Goal: Information Seeking & Learning: Learn about a topic

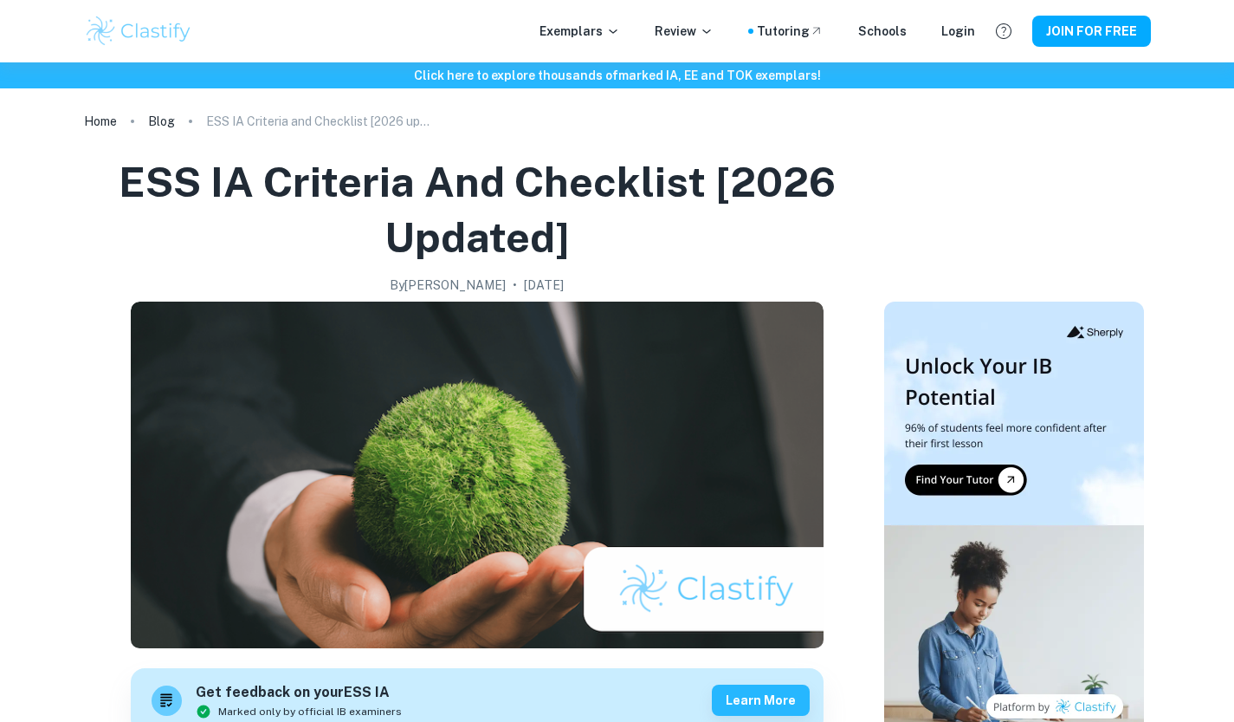
checkbox input "true"
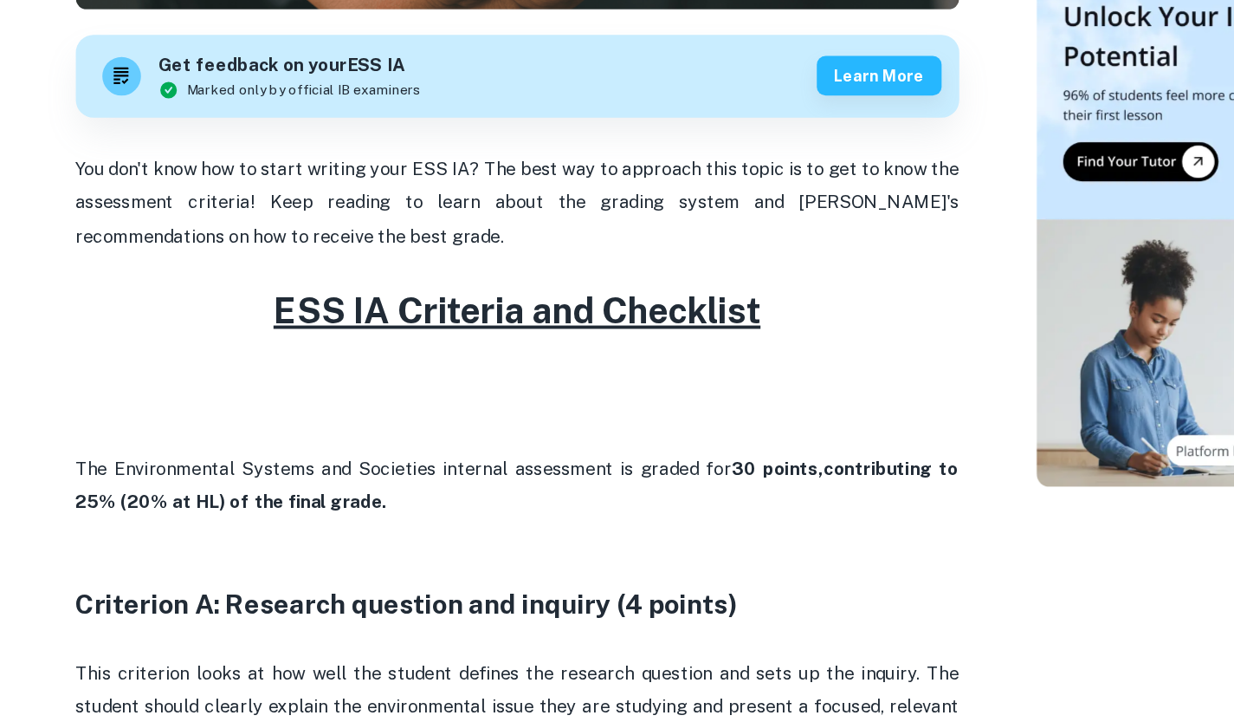
scroll to position [485, 0]
click at [514, 363] on p at bounding box center [477, 367] width 693 height 26
click at [465, 352] on p "You don't know how to start writing your ESS IA? The best way to approach this …" at bounding box center [477, 314] width 693 height 79
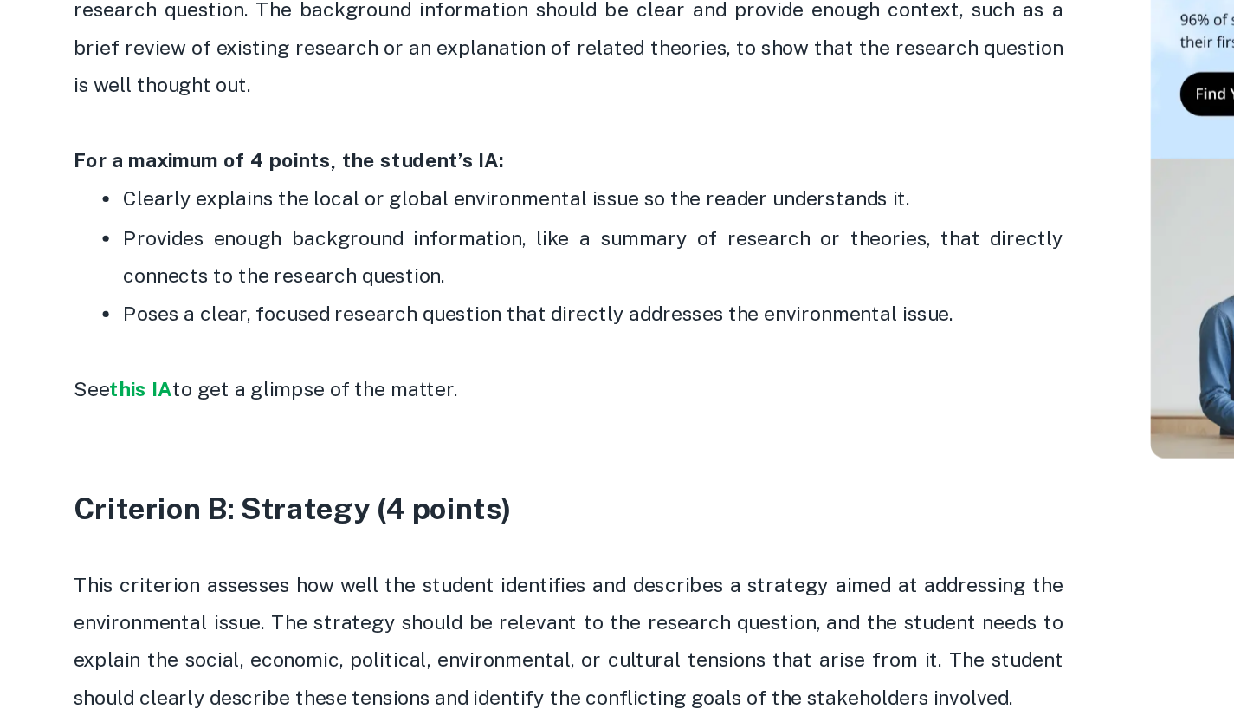
scroll to position [996, 0]
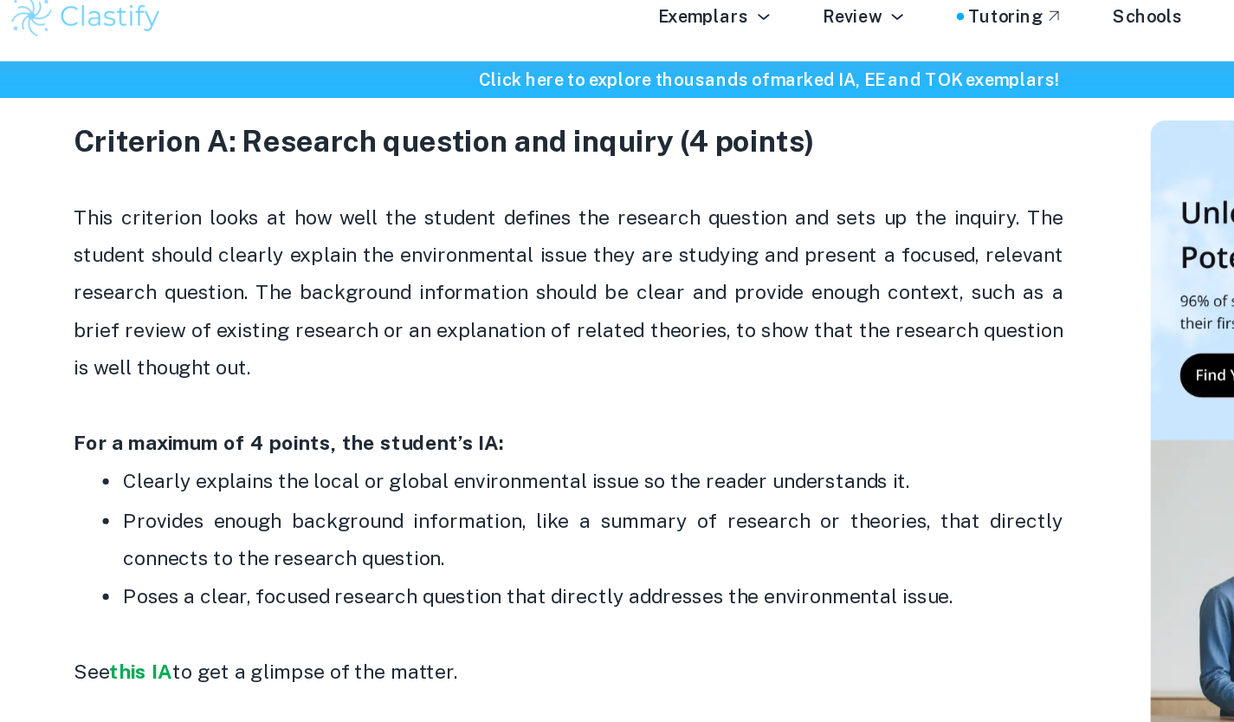
click at [406, 217] on p "This criterion looks at how well the student defines the research question and …" at bounding box center [477, 225] width 693 height 132
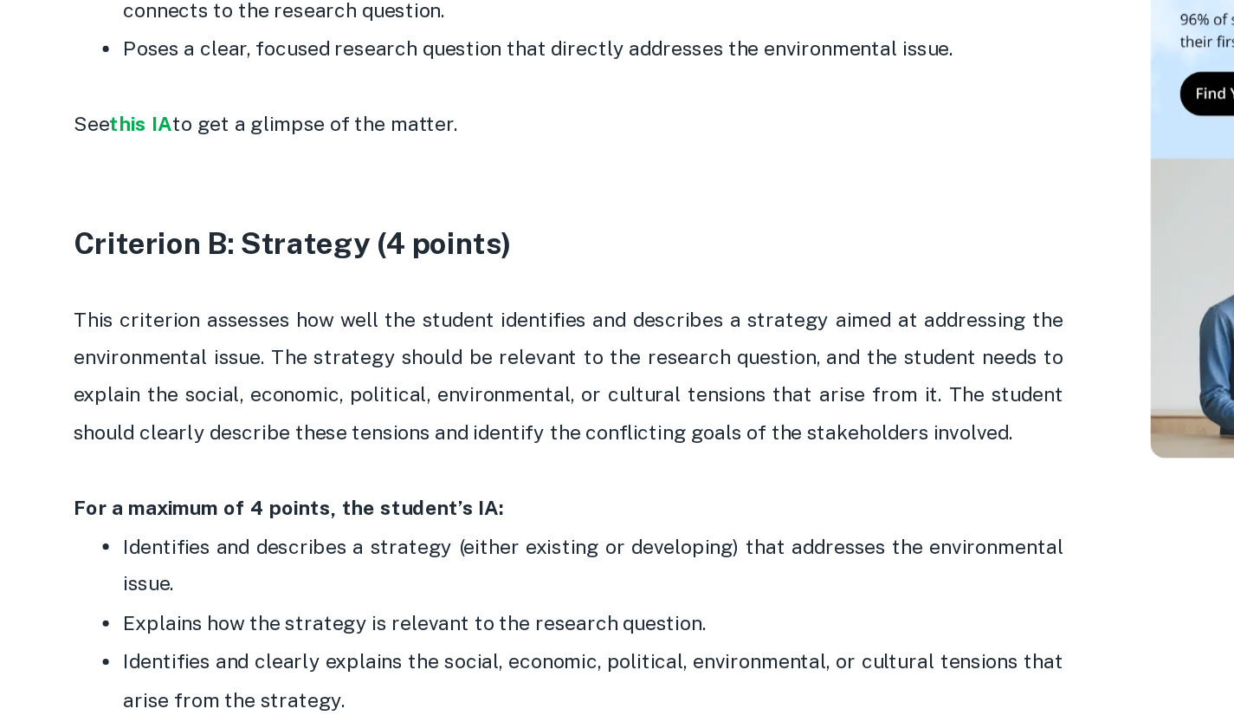
scroll to position [1195, 0]
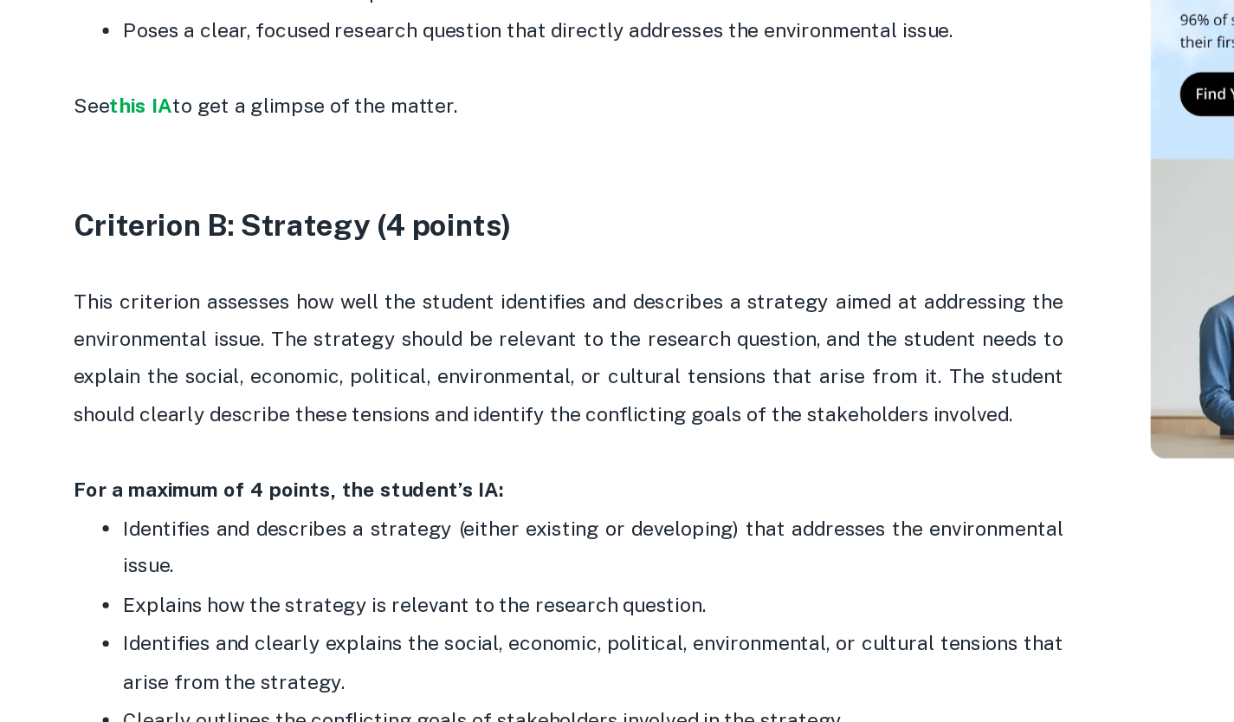
click at [496, 476] on p "This criterion assesses how well the student identifies and describes a strateg…" at bounding box center [477, 468] width 693 height 106
click at [433, 510] on p "This criterion assesses how well the student identifies and describes a strateg…" at bounding box center [477, 468] width 693 height 106
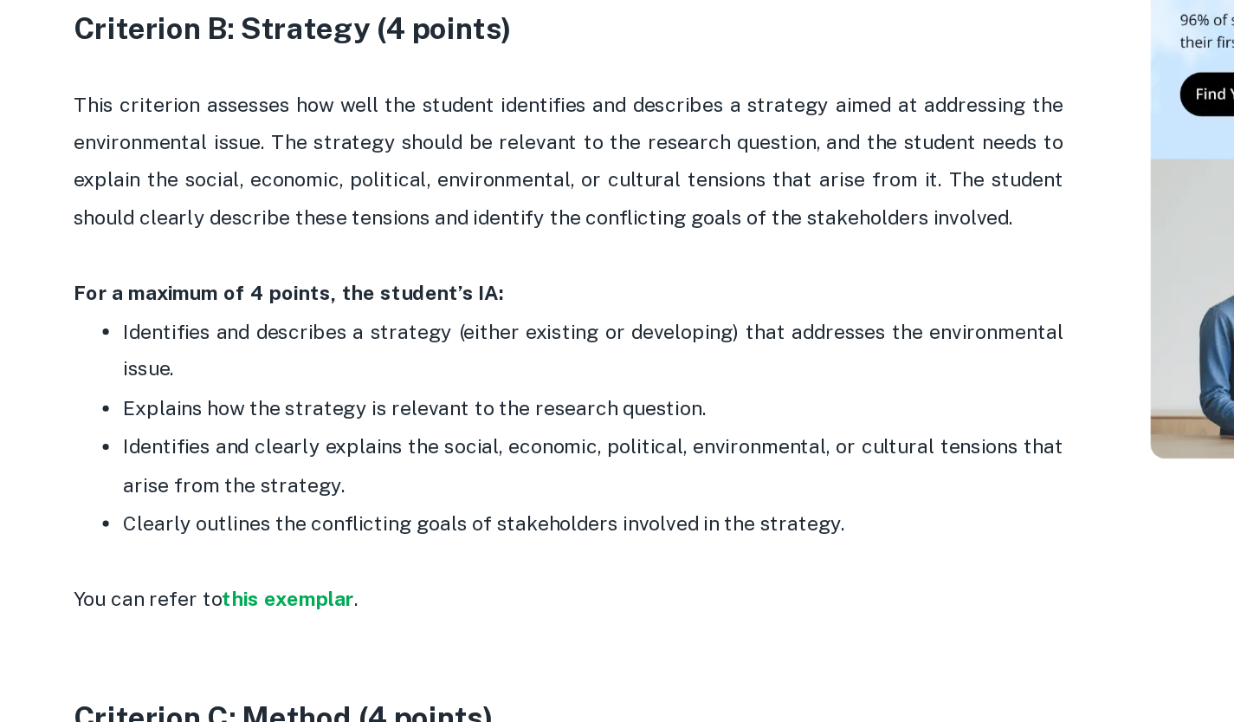
click at [433, 510] on p "Explains how the strategy is relevant to the research question." at bounding box center [494, 502] width 658 height 26
click at [369, 503] on p "Explains how the strategy is relevant to the research question." at bounding box center [494, 502] width 658 height 26
click at [412, 456] on p "Identifies and describes a strategy (either existing or developing) that addres…" at bounding box center [494, 462] width 658 height 53
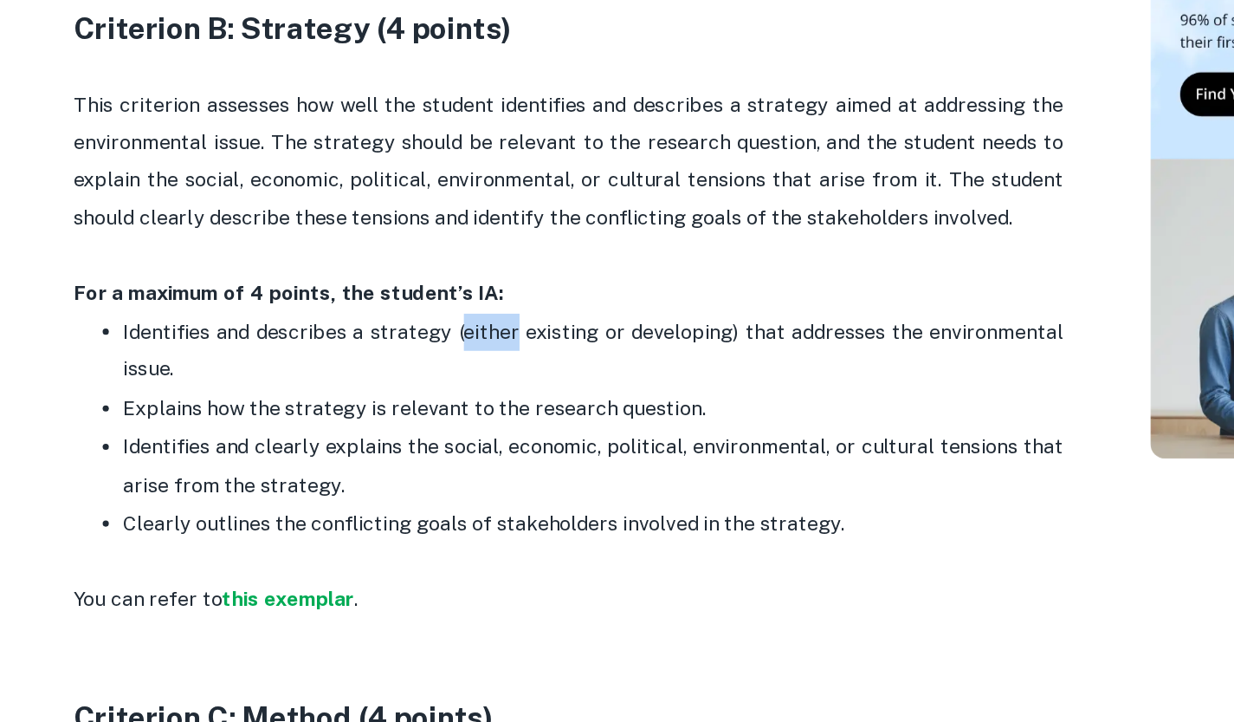
click at [412, 456] on p "Identifies and describes a strategy (either existing or developing) that addres…" at bounding box center [494, 462] width 658 height 53
click at [358, 455] on p "Identifies and describes a strategy (either existing or developing) that addres…" at bounding box center [494, 462] width 658 height 53
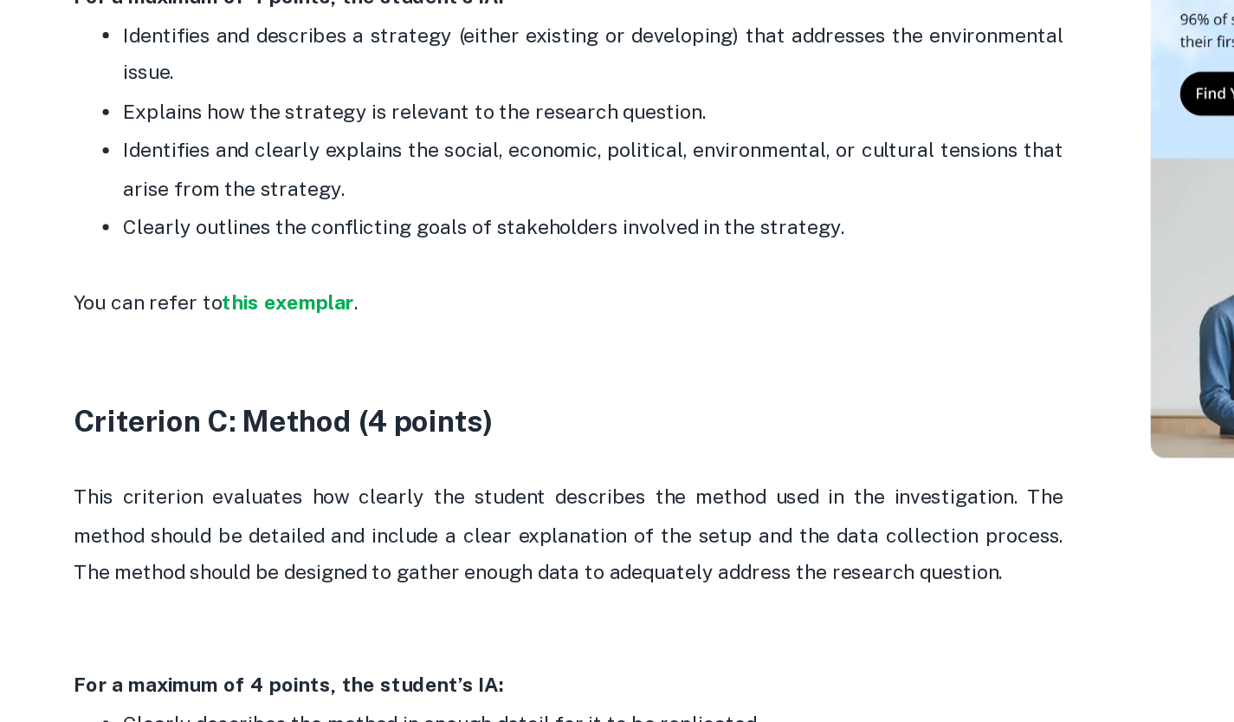
click at [383, 503] on strong "Criterion C: Method (4 points)" at bounding box center [278, 511] width 294 height 24
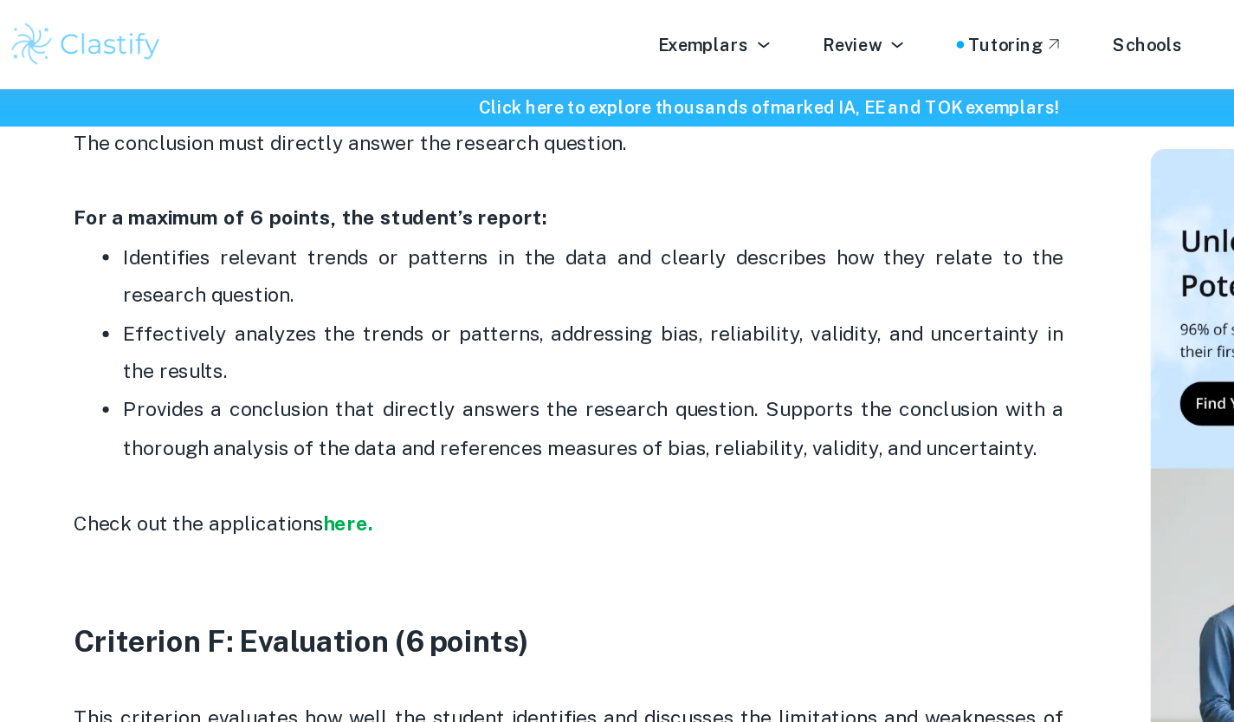
scroll to position [3361, 0]
click at [419, 196] on p "Identifies relevant trends or patterns in the data and clearly describes how th…" at bounding box center [494, 193] width 658 height 53
click at [415, 229] on p "Effectively analyzes the trends or patterns, addressing bias, reliability, vali…" at bounding box center [494, 247] width 658 height 53
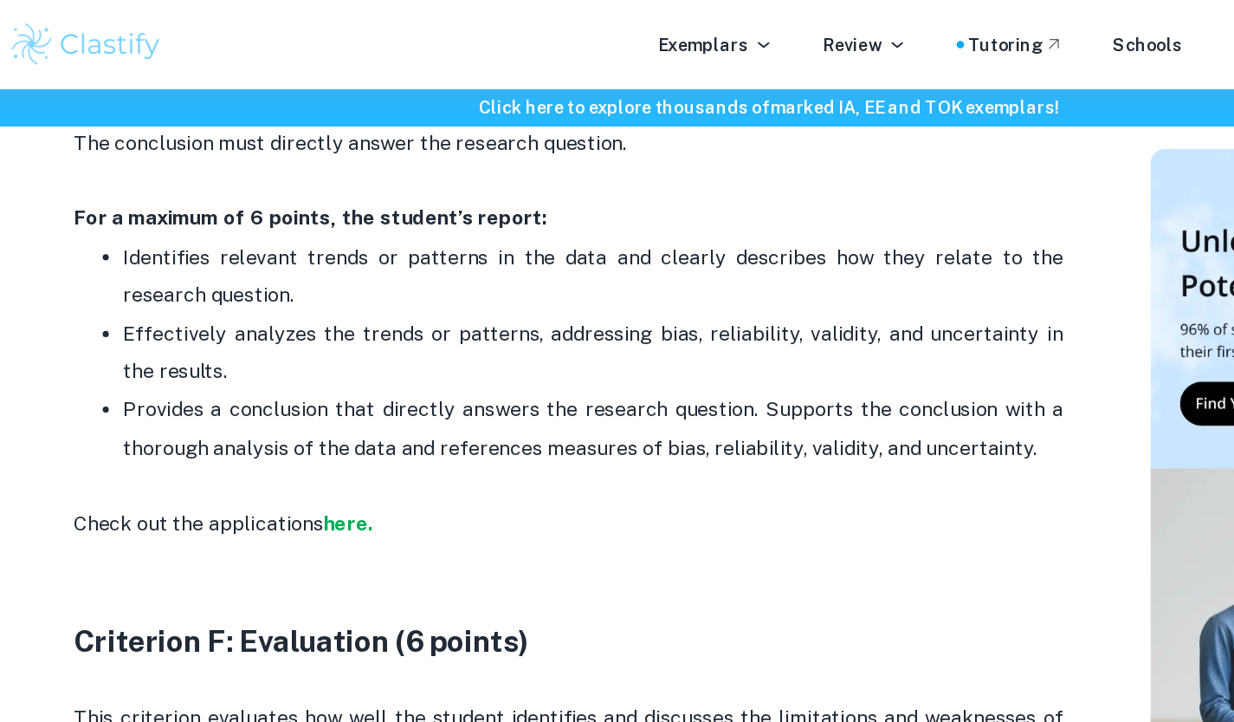
click at [428, 260] on p "Effectively analyzes the trends or patterns, addressing bias, reliability, vali…" at bounding box center [494, 247] width 658 height 53
click at [437, 274] on p "Effectively analyzes the trends or patterns, addressing bias, reliability, vali…" at bounding box center [494, 247] width 658 height 53
click at [444, 308] on p "Provides a conclusion that directly answers the research question. Supports the…" at bounding box center [494, 313] width 658 height 79
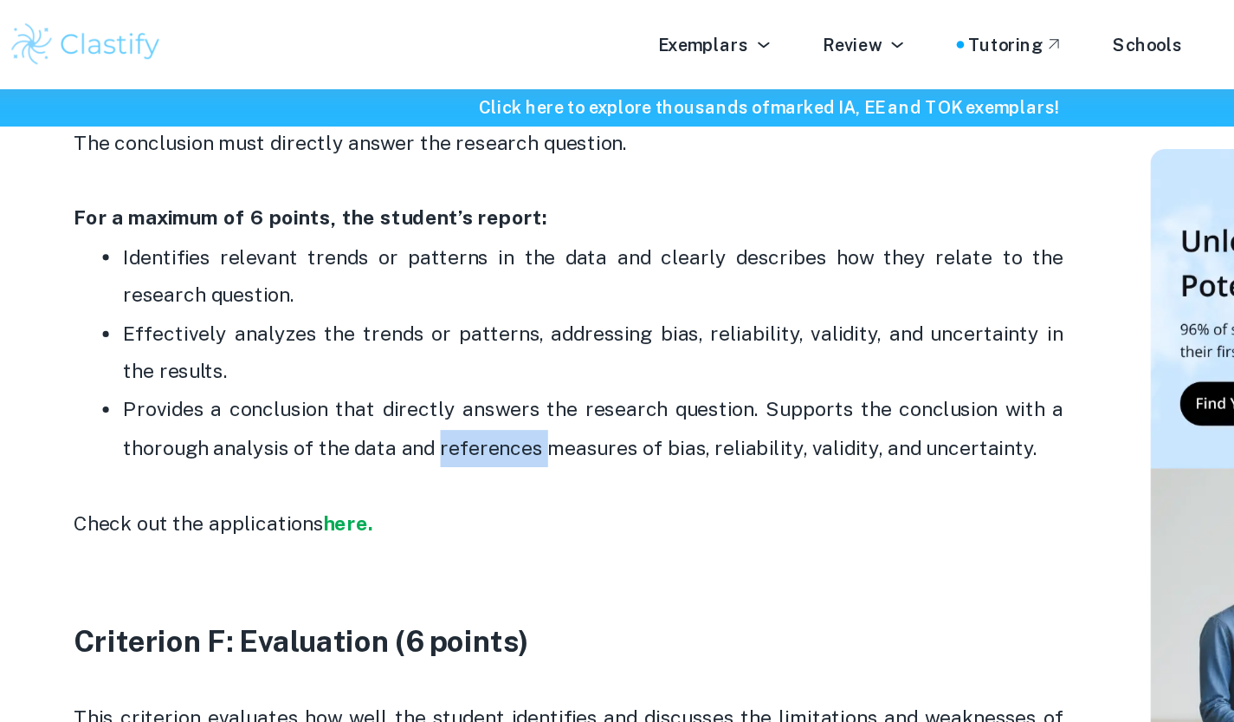
click at [444, 308] on p "Provides a conclusion that directly answers the research question. Supports the…" at bounding box center [494, 313] width 658 height 79
click at [513, 323] on p "Provides a conclusion that directly answers the research question. Supports the…" at bounding box center [494, 313] width 658 height 79
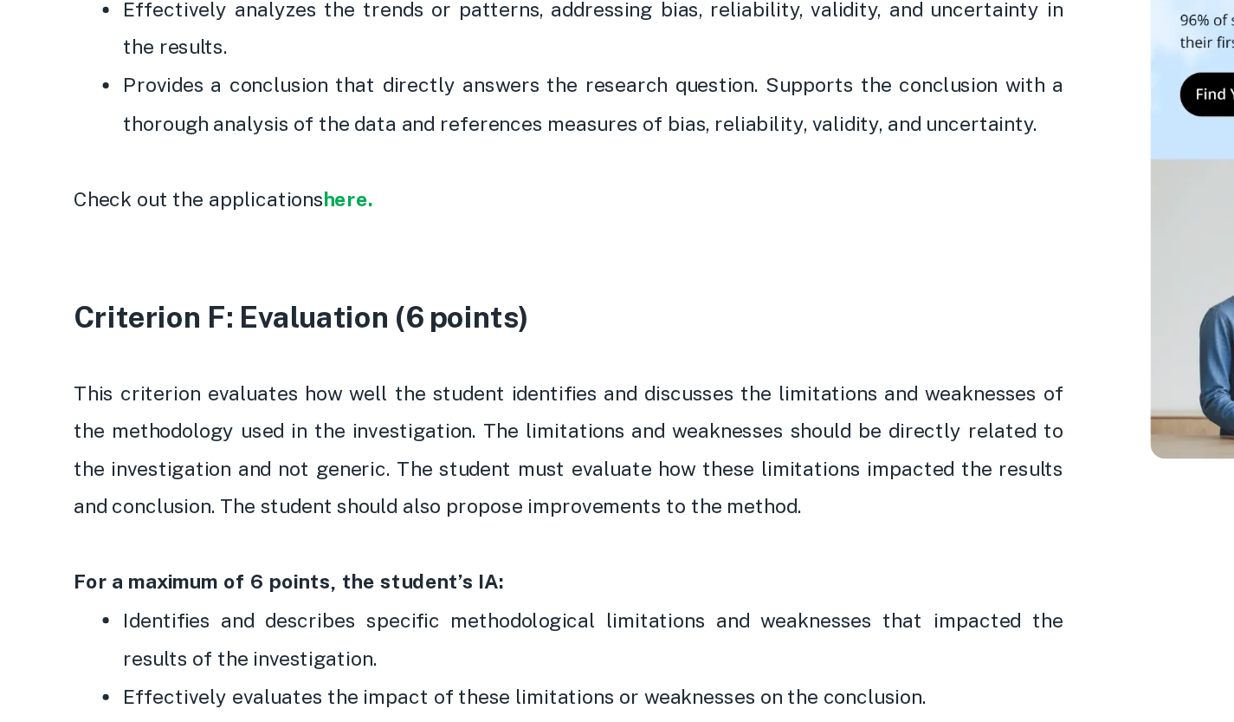
click at [343, 441] on strong "Criterion F: Evaluation (6 points)" at bounding box center [290, 437] width 319 height 24
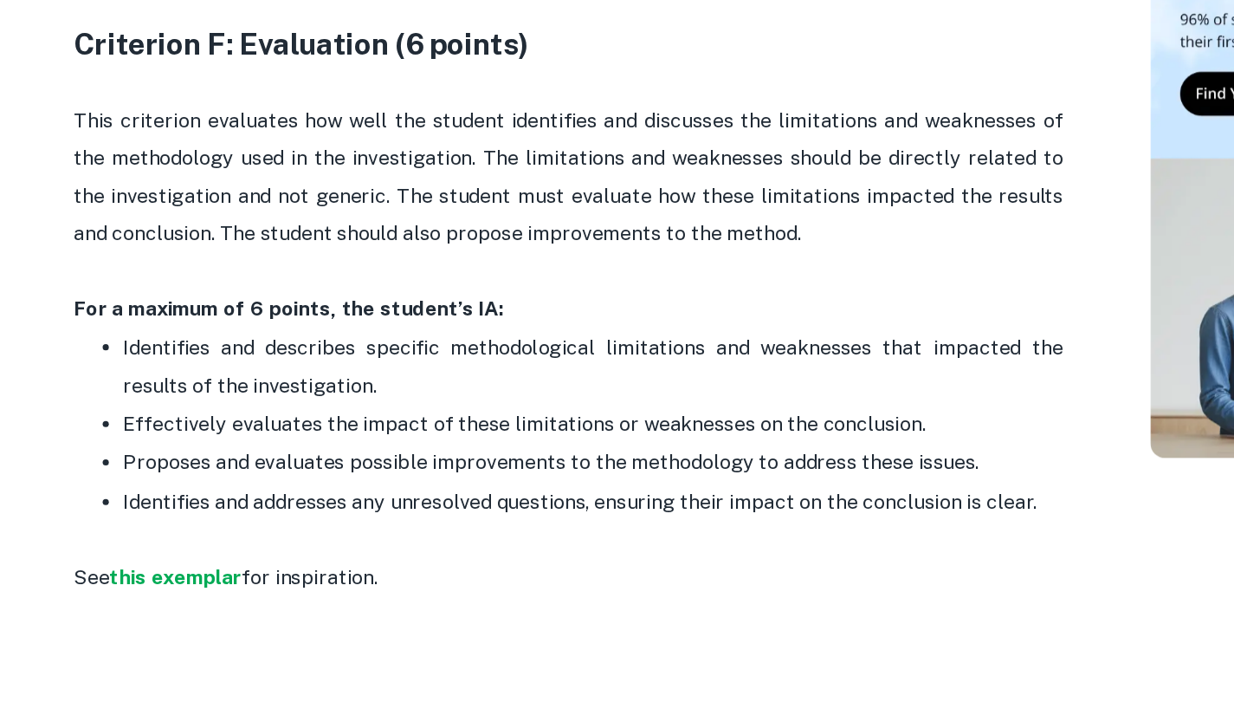
click at [360, 392] on p "This criterion evaluates how well the student identifies and discusses the limi…" at bounding box center [477, 341] width 693 height 106
drag, startPoint x: 352, startPoint y: 387, endPoint x: 361, endPoint y: 387, distance: 9.5
click at [361, 387] on p "This criterion evaluates how well the student identifies and discusses the limi…" at bounding box center [477, 341] width 693 height 106
click at [365, 390] on p "This criterion evaluates how well the student identifies and discusses the limi…" at bounding box center [477, 341] width 693 height 106
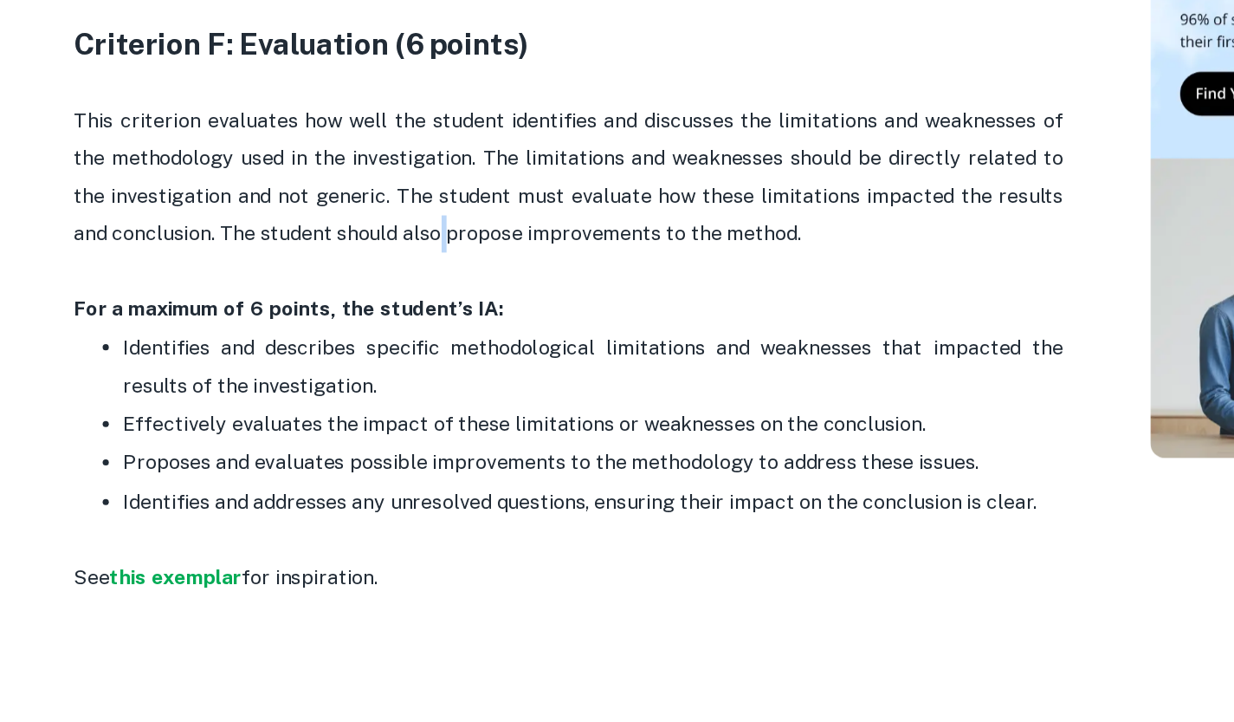
click at [359, 390] on p "This criterion evaluates how well the student identifies and discusses the limi…" at bounding box center [477, 341] width 693 height 106
click at [465, 509] on p "Effectively evaluates the impact of these limitations or weaknesses on the conc…" at bounding box center [494, 514] width 658 height 26
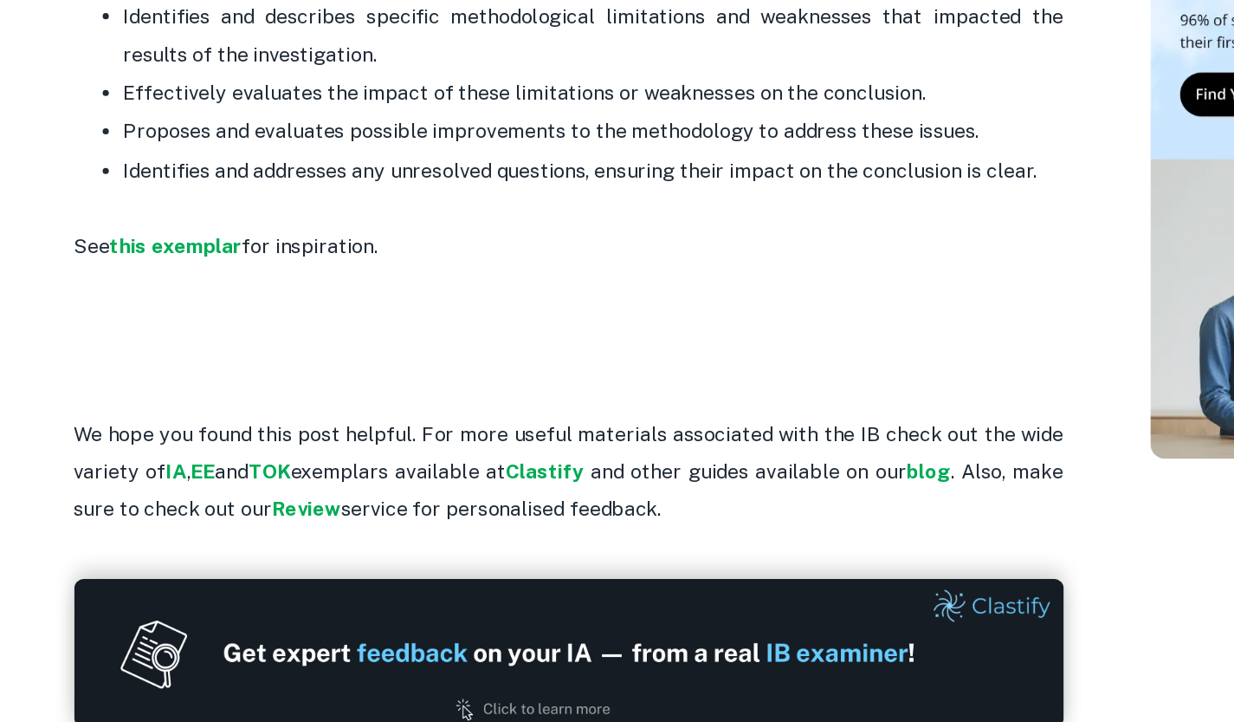
scroll to position [3794, 0]
click at [205, 397] on strong "this exemplar" at bounding box center [202, 388] width 93 height 16
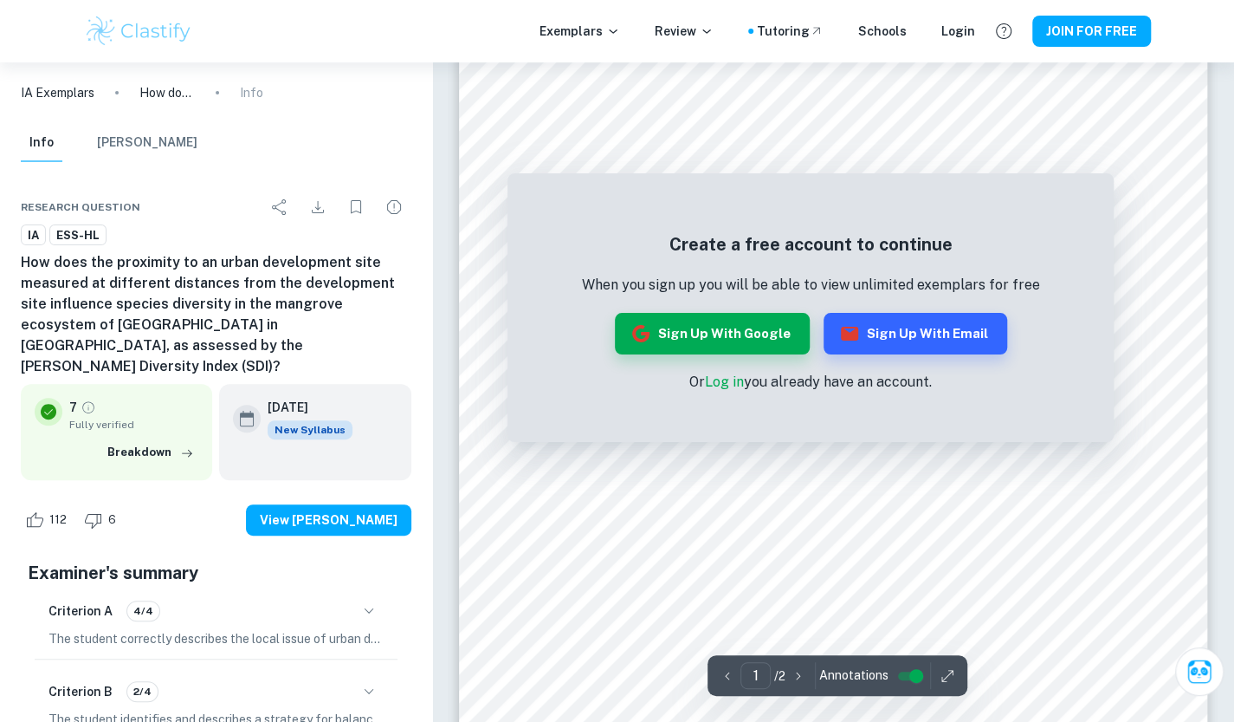
scroll to position [52, 0]
